Goal: Task Accomplishment & Management: Manage account settings

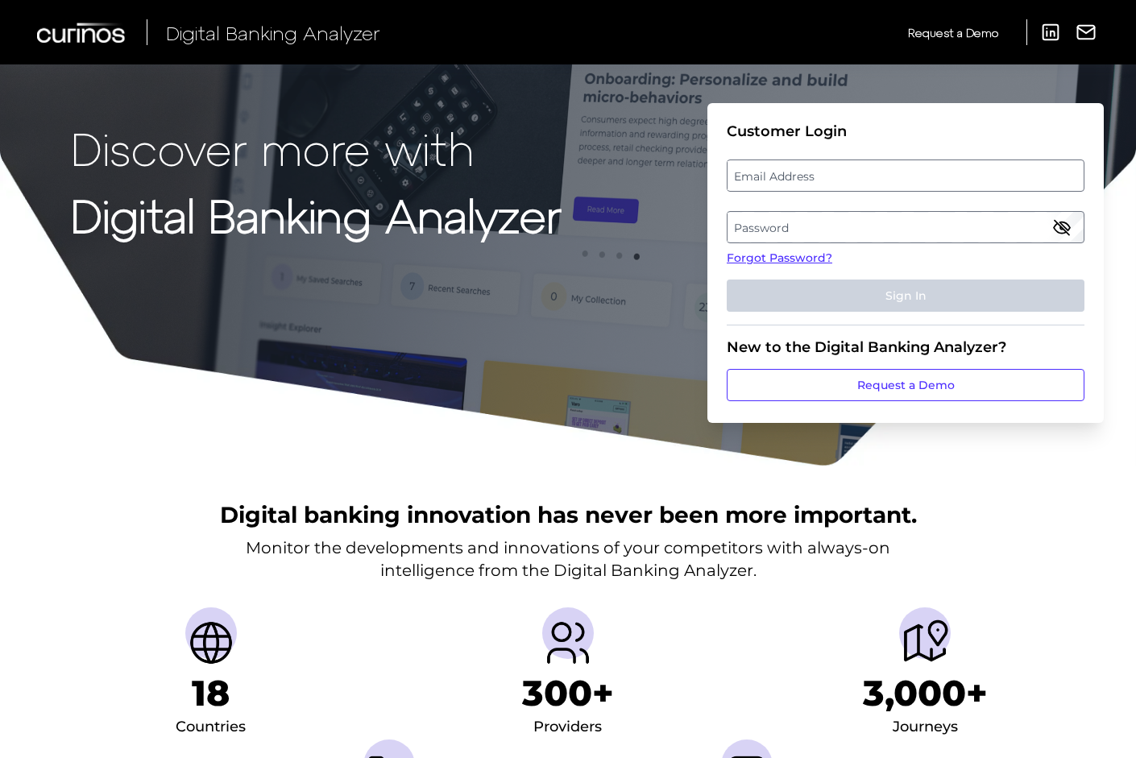
click at [915, 192] on fieldset "Customer Login Email Address Password Forgot Password? Sign In" at bounding box center [906, 223] width 358 height 203
click at [915, 176] on label "Email Address" at bounding box center [905, 175] width 355 height 29
click at [915, 176] on input "email" at bounding box center [906, 176] width 358 height 32
type input "[PERSON_NAME][EMAIL_ADDRESS][PERSON_NAME][DOMAIN_NAME]"
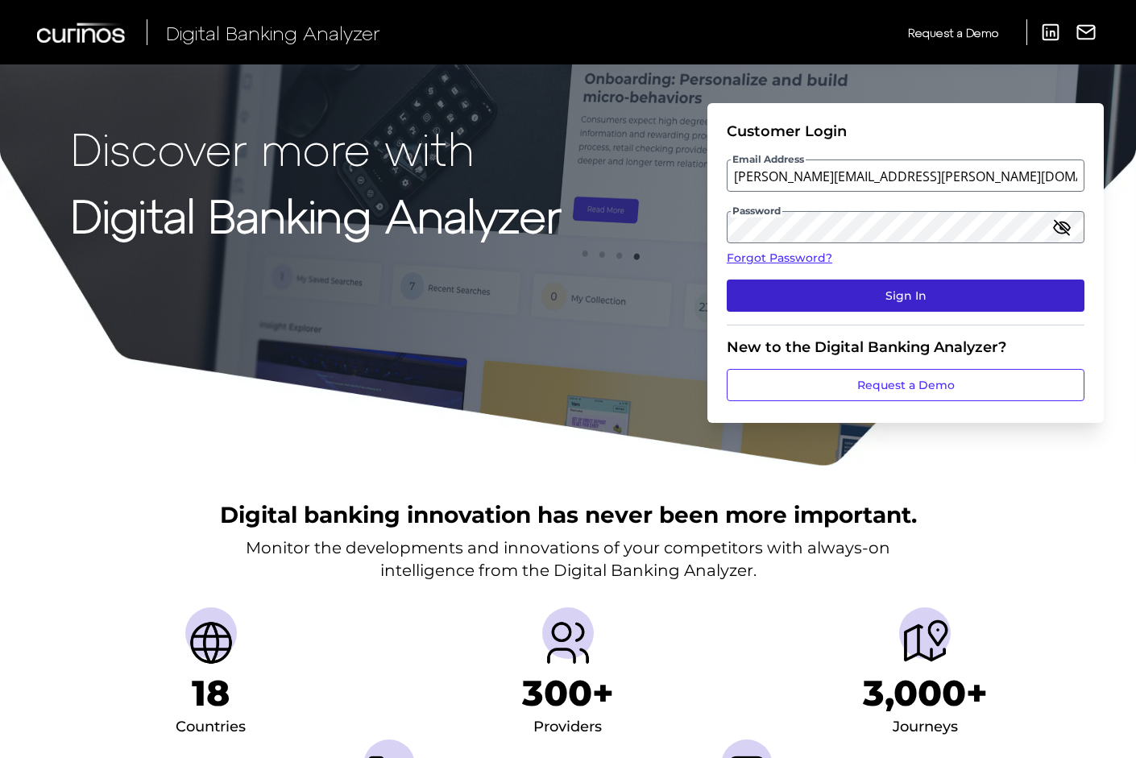
click at [975, 292] on button "Sign In" at bounding box center [906, 296] width 358 height 32
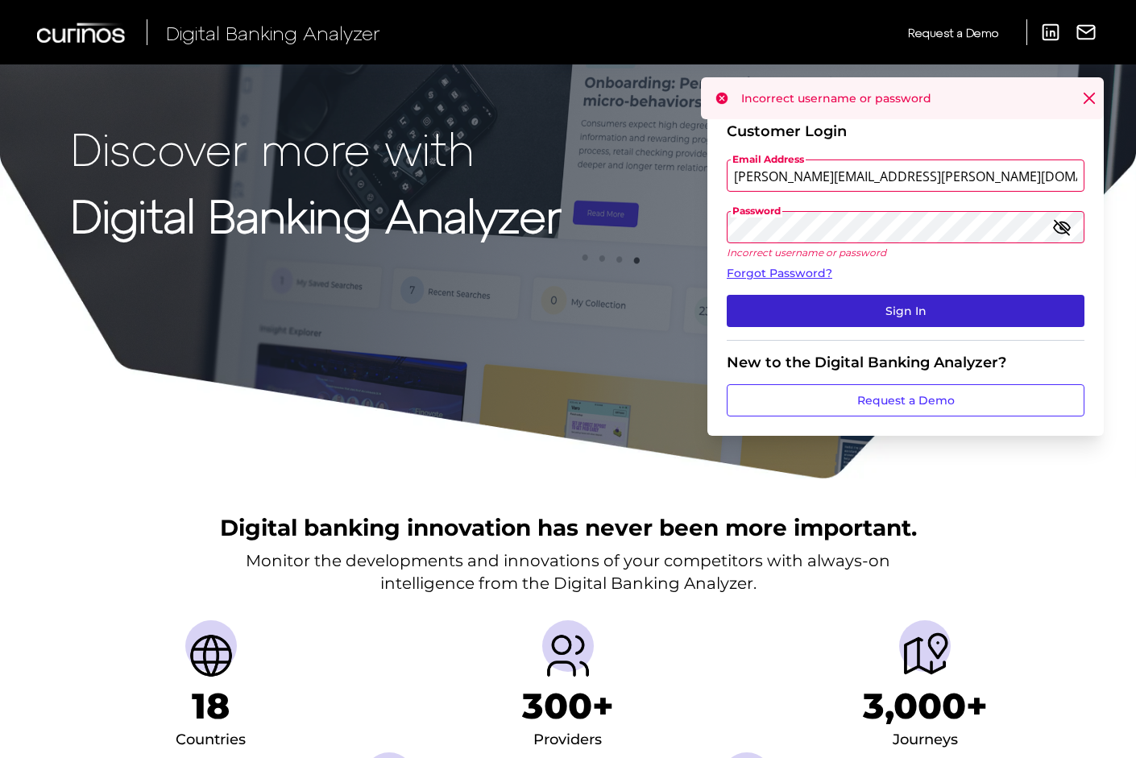
click at [890, 313] on button "Sign In" at bounding box center [906, 311] width 358 height 32
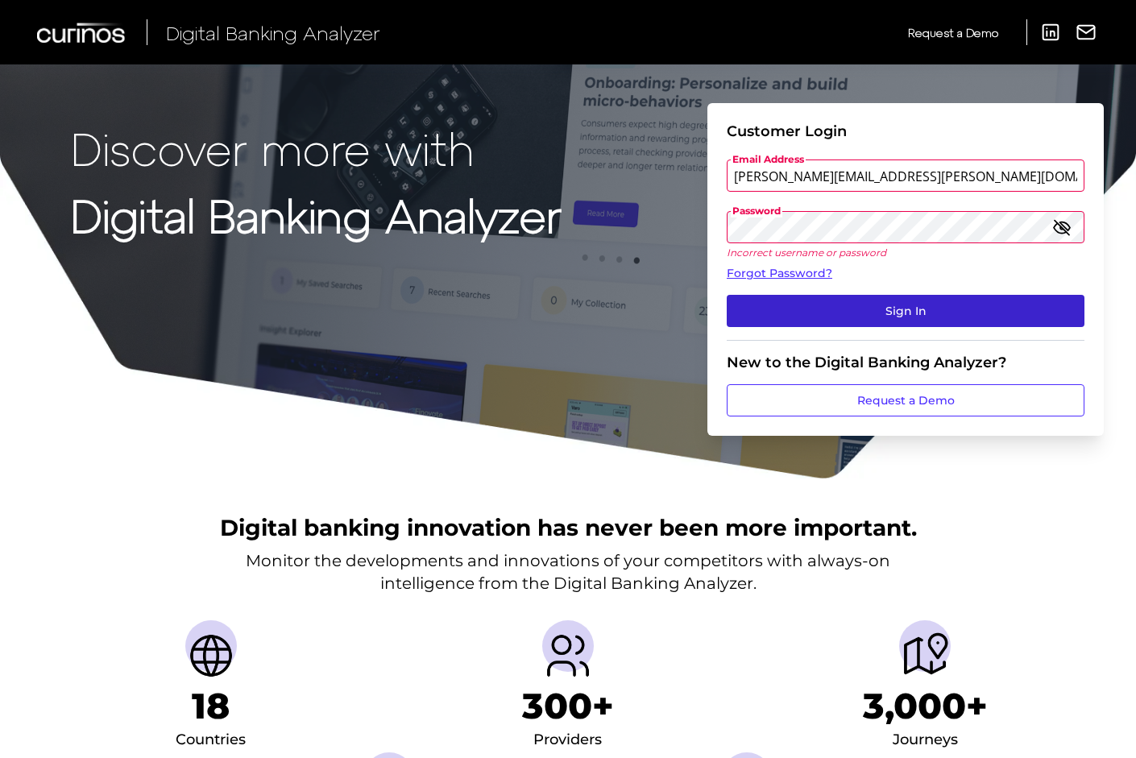
click at [890, 315] on button "Sign In" at bounding box center [906, 311] width 358 height 32
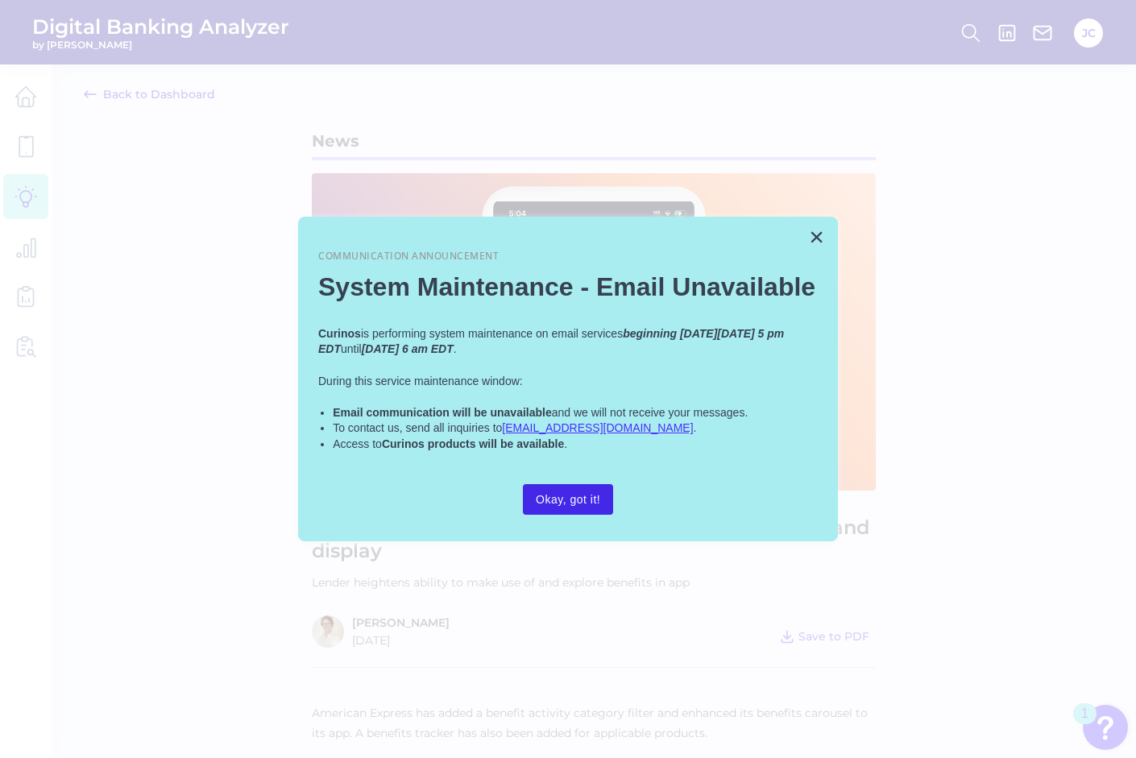
click at [591, 496] on button "Okay, got it!" at bounding box center [568, 499] width 90 height 31
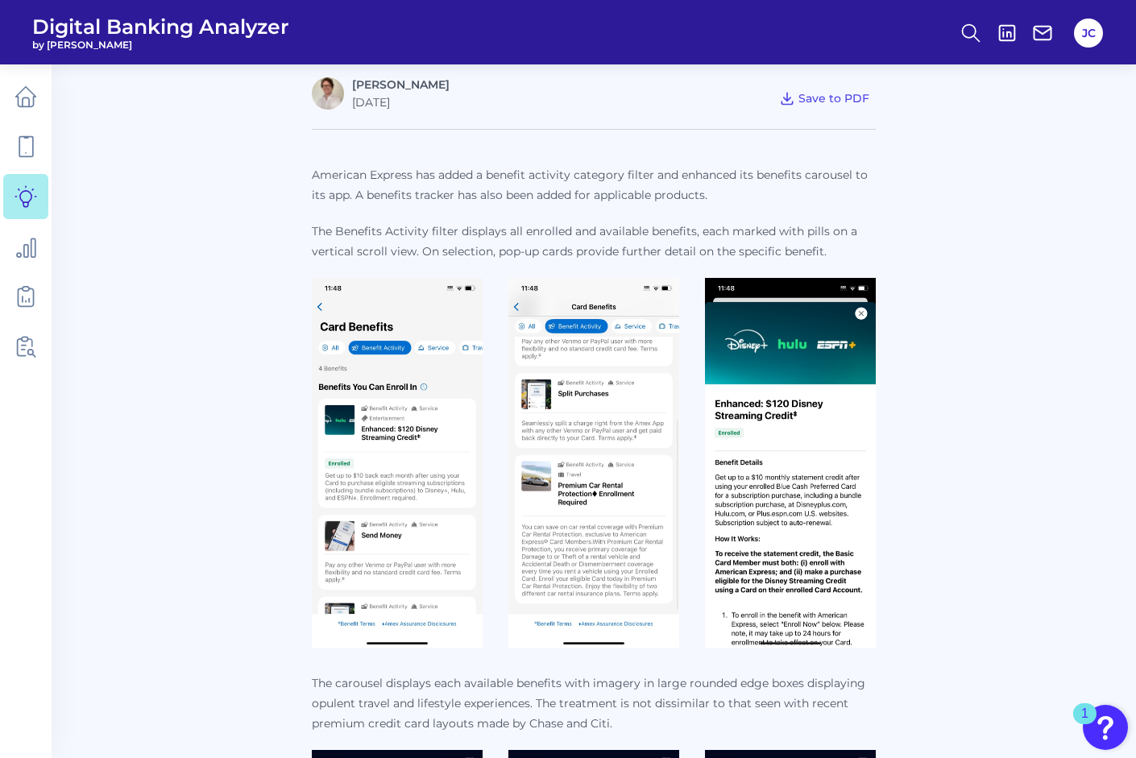
scroll to position [549, 0]
